Goal: Information Seeking & Learning: Stay updated

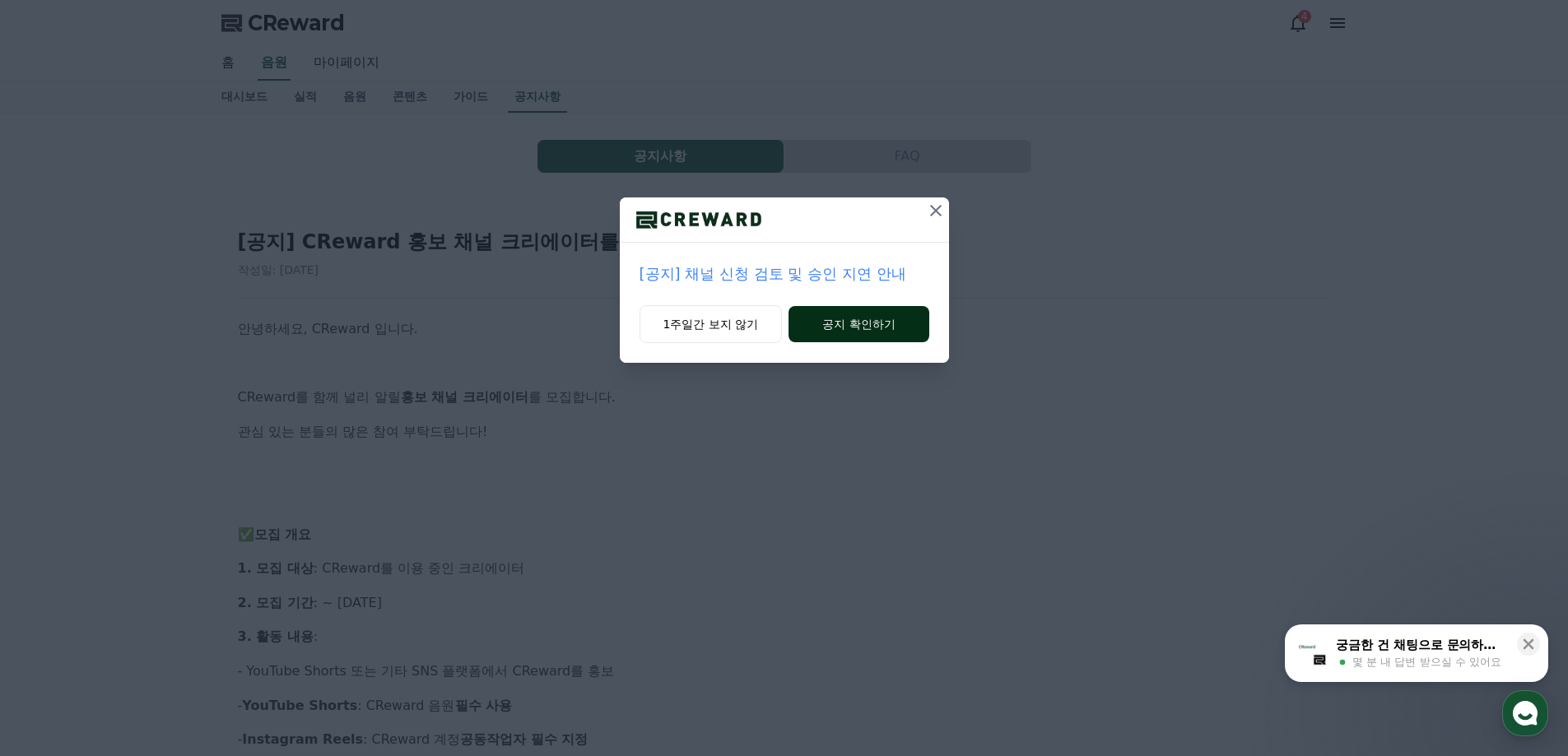
click at [836, 326] on button "공지 확인하기" at bounding box center [858, 324] width 140 height 36
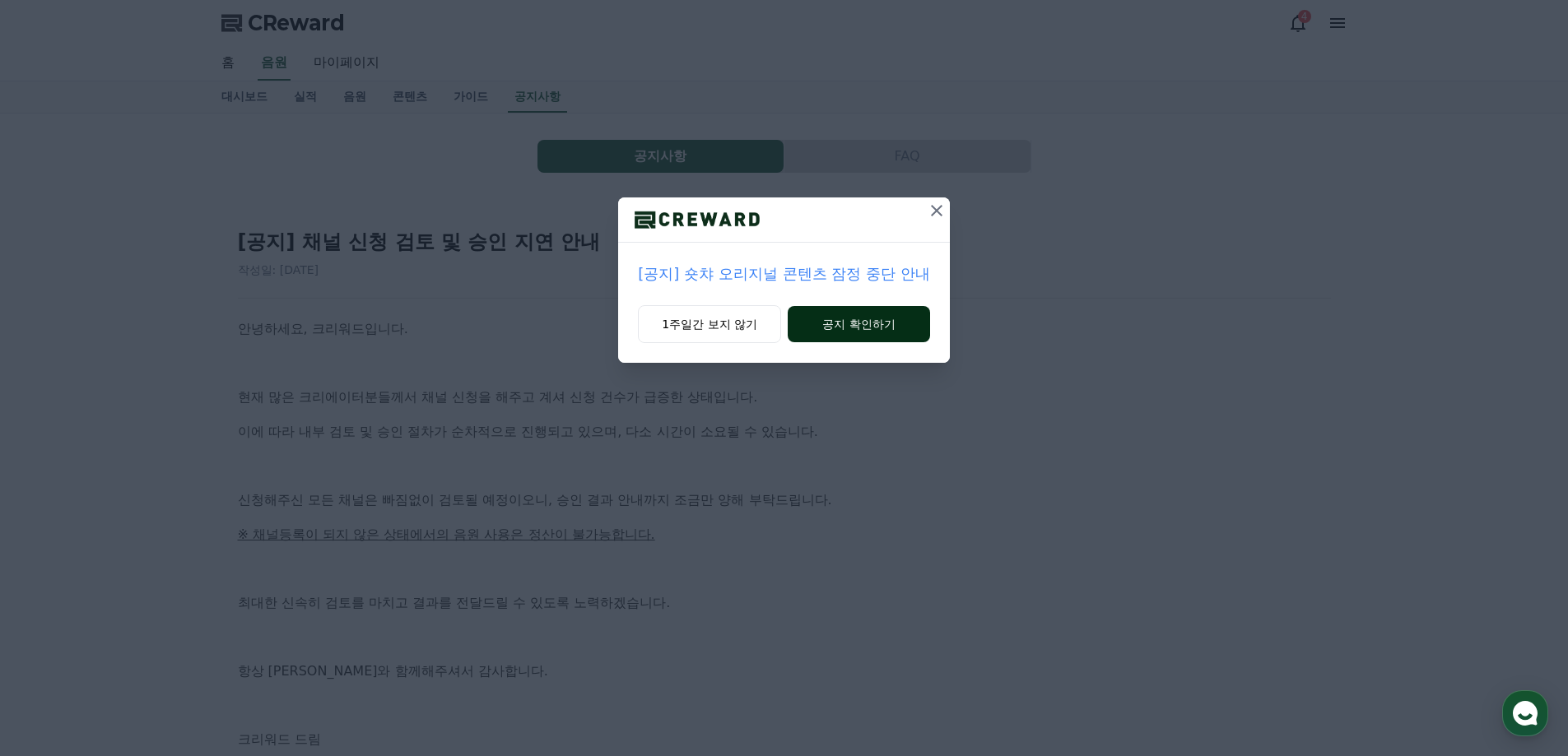
click at [844, 325] on button "공지 확인하기" at bounding box center [859, 324] width 142 height 36
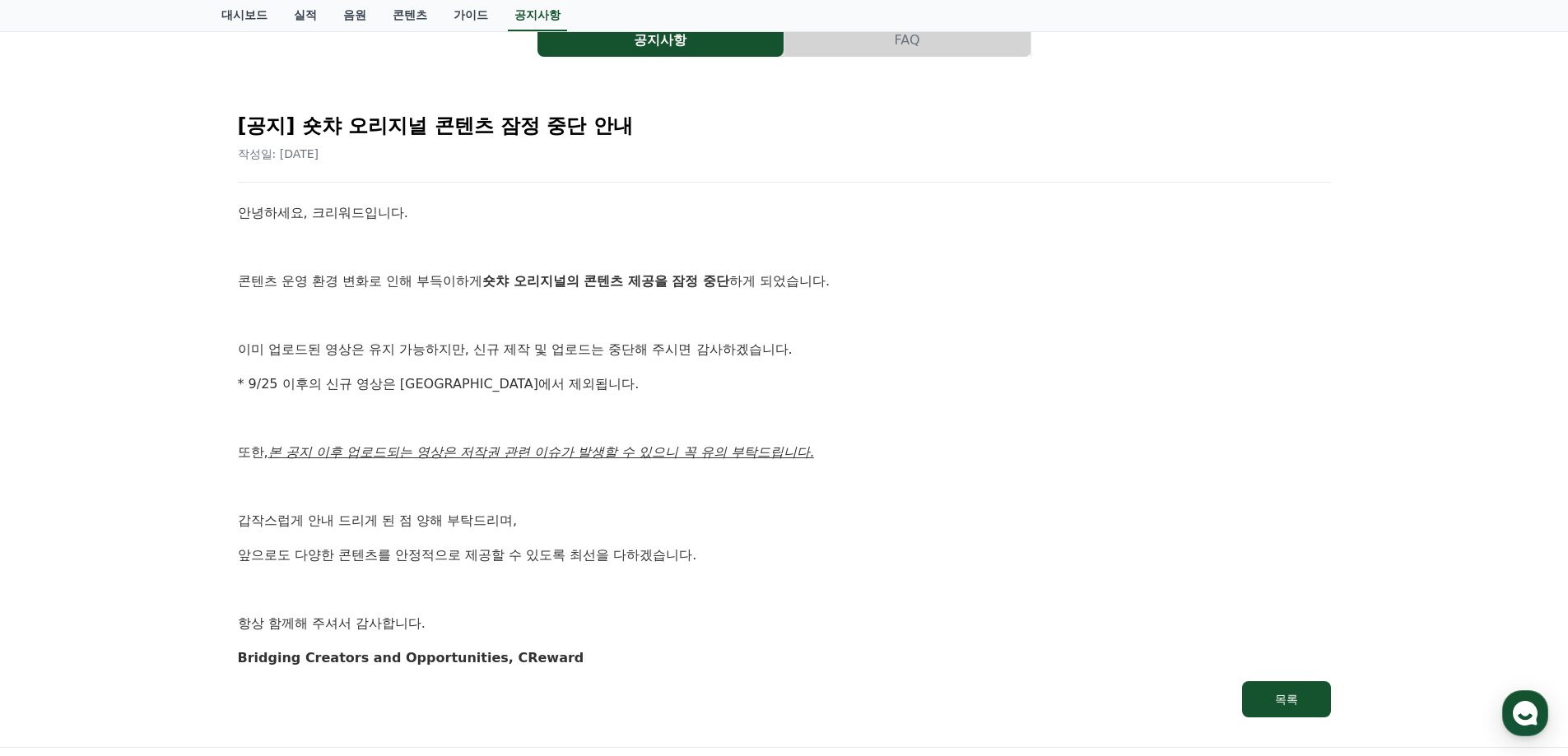
scroll to position [65, 0]
